Goal: Find contact information: Find contact information

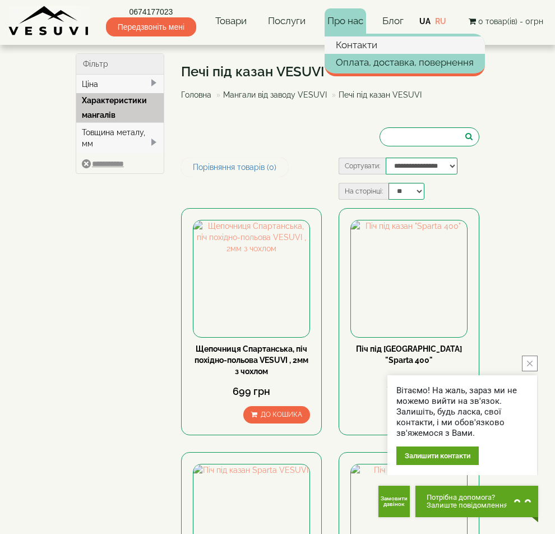
click at [371, 47] on link "Контакти" at bounding box center [404, 44] width 160 height 17
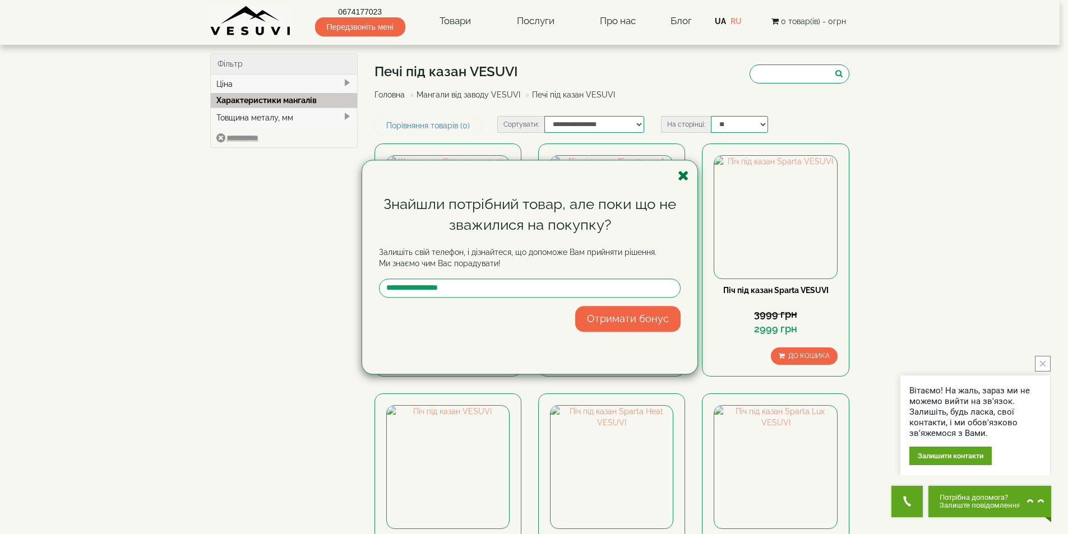
click at [554, 175] on icon "button" at bounding box center [683, 176] width 11 height 14
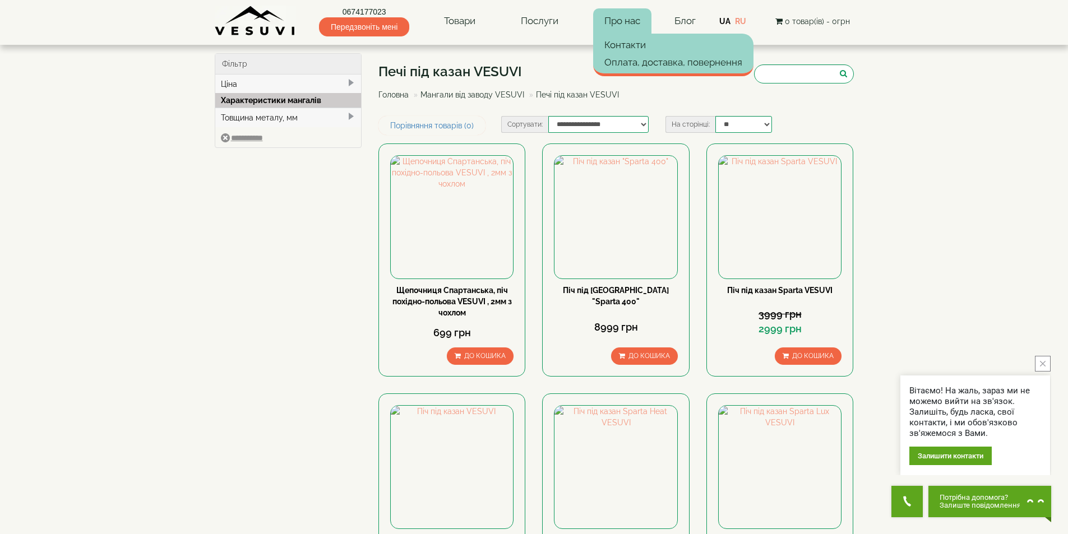
click at [554, 17] on link "Про нас" at bounding box center [622, 21] width 58 height 26
click at [554, 44] on link "Контакти" at bounding box center [673, 44] width 160 height 17
